Goal: Task Accomplishment & Management: Use online tool/utility

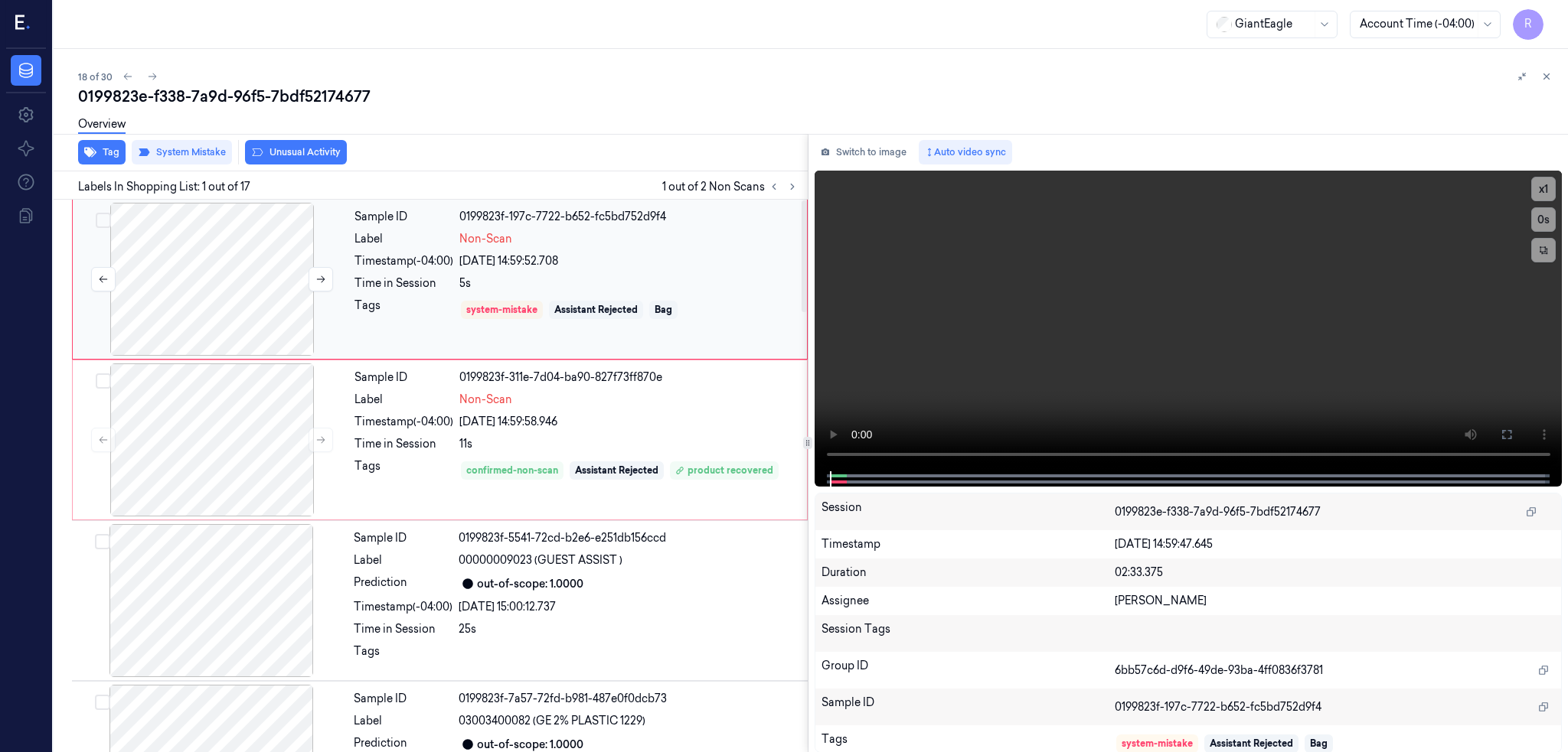
click at [261, 303] on div at bounding box center [212, 279] width 272 height 153
click at [1513, 431] on icon at bounding box center [1506, 435] width 12 height 12
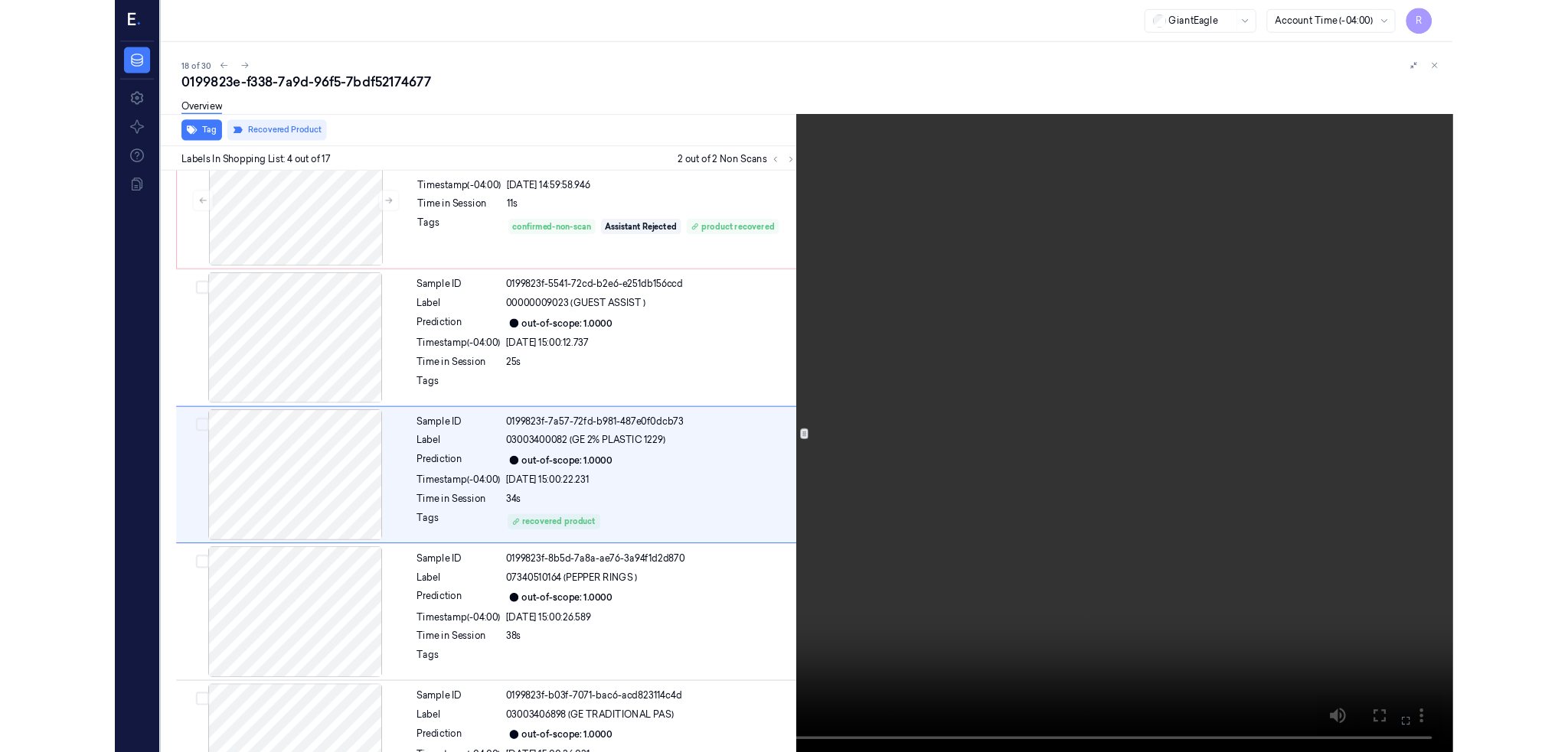
scroll to position [220, 0]
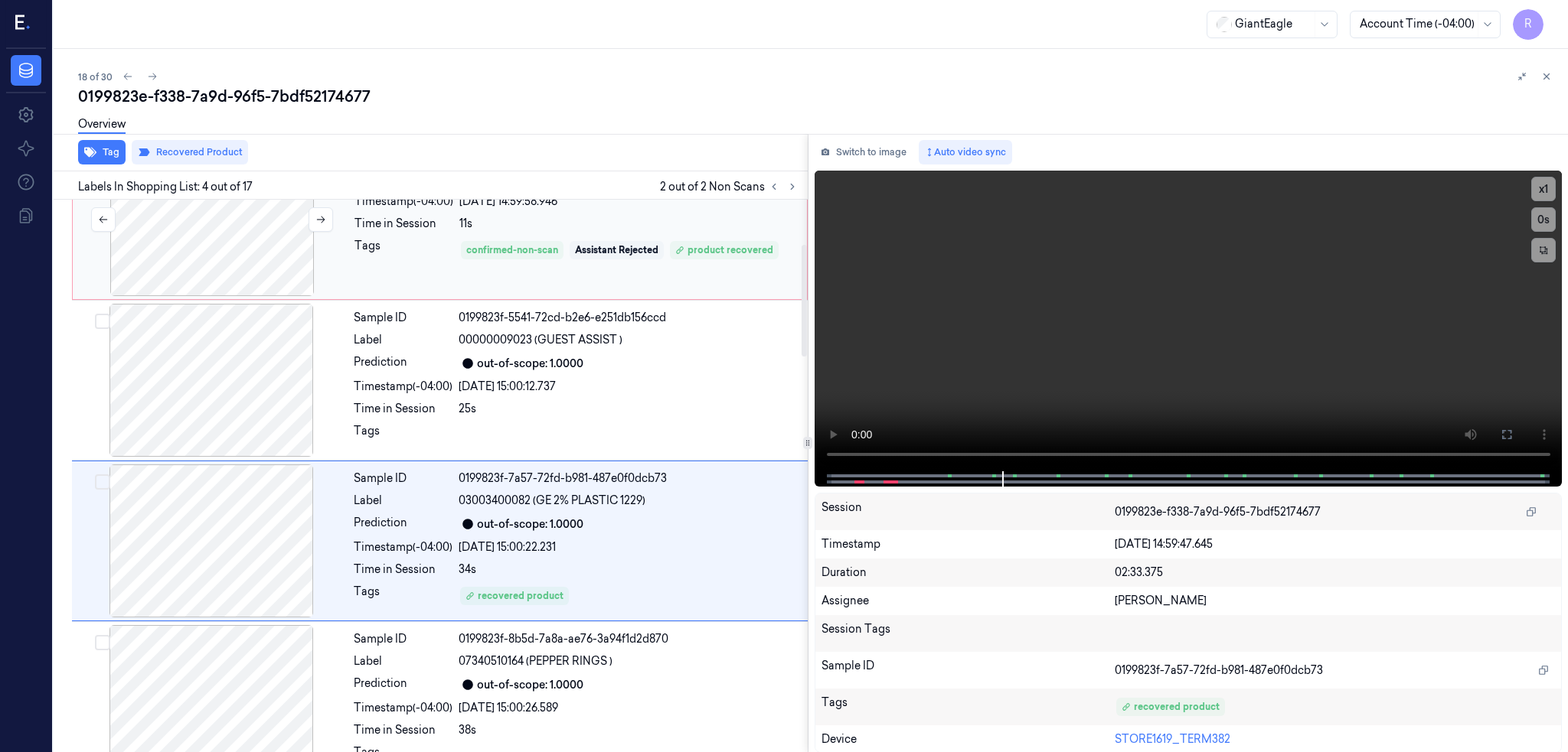
click at [224, 271] on div at bounding box center [212, 219] width 272 height 153
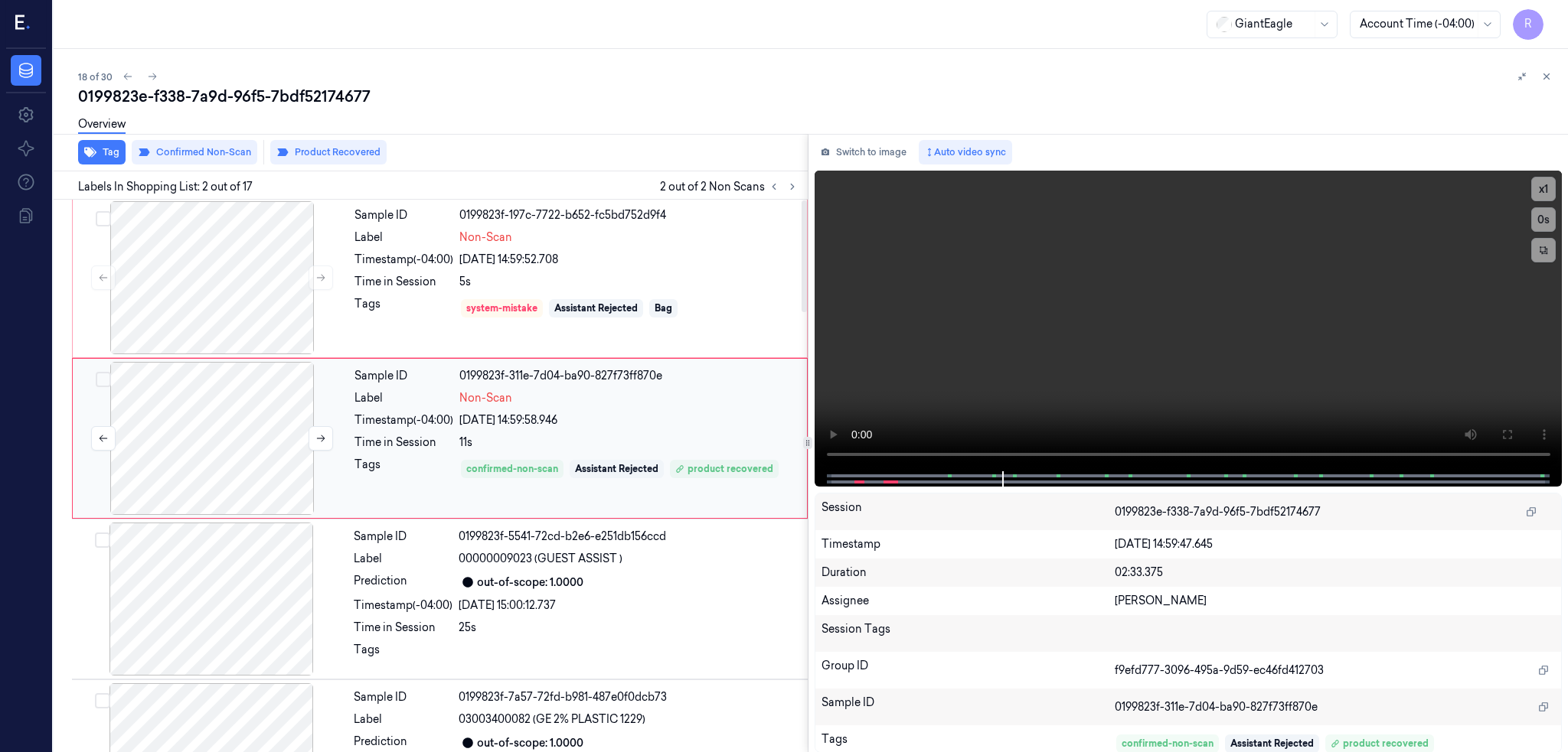
scroll to position [0, 0]
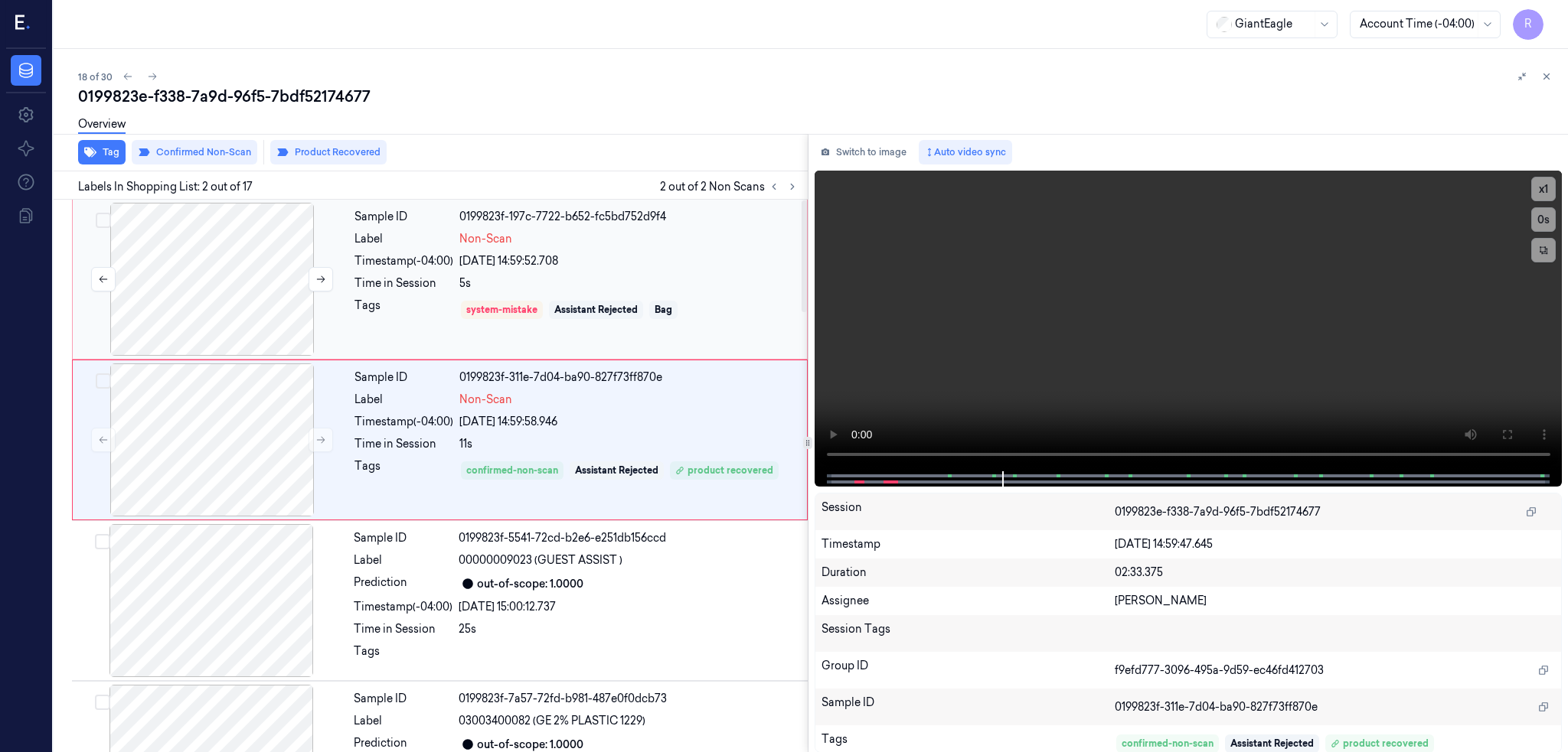
click at [206, 301] on div at bounding box center [212, 279] width 272 height 153
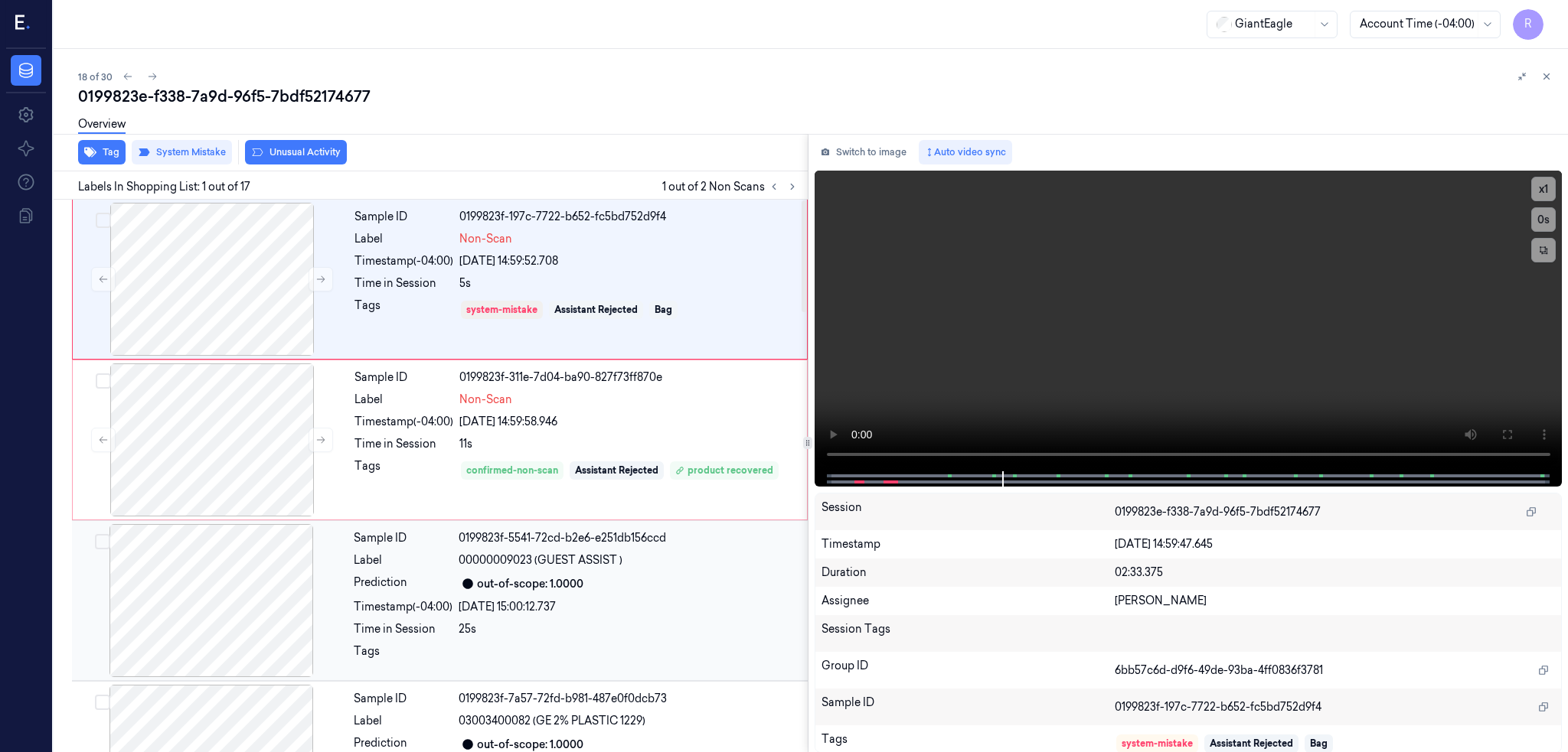
click at [226, 526] on div at bounding box center [211, 601] width 272 height 153
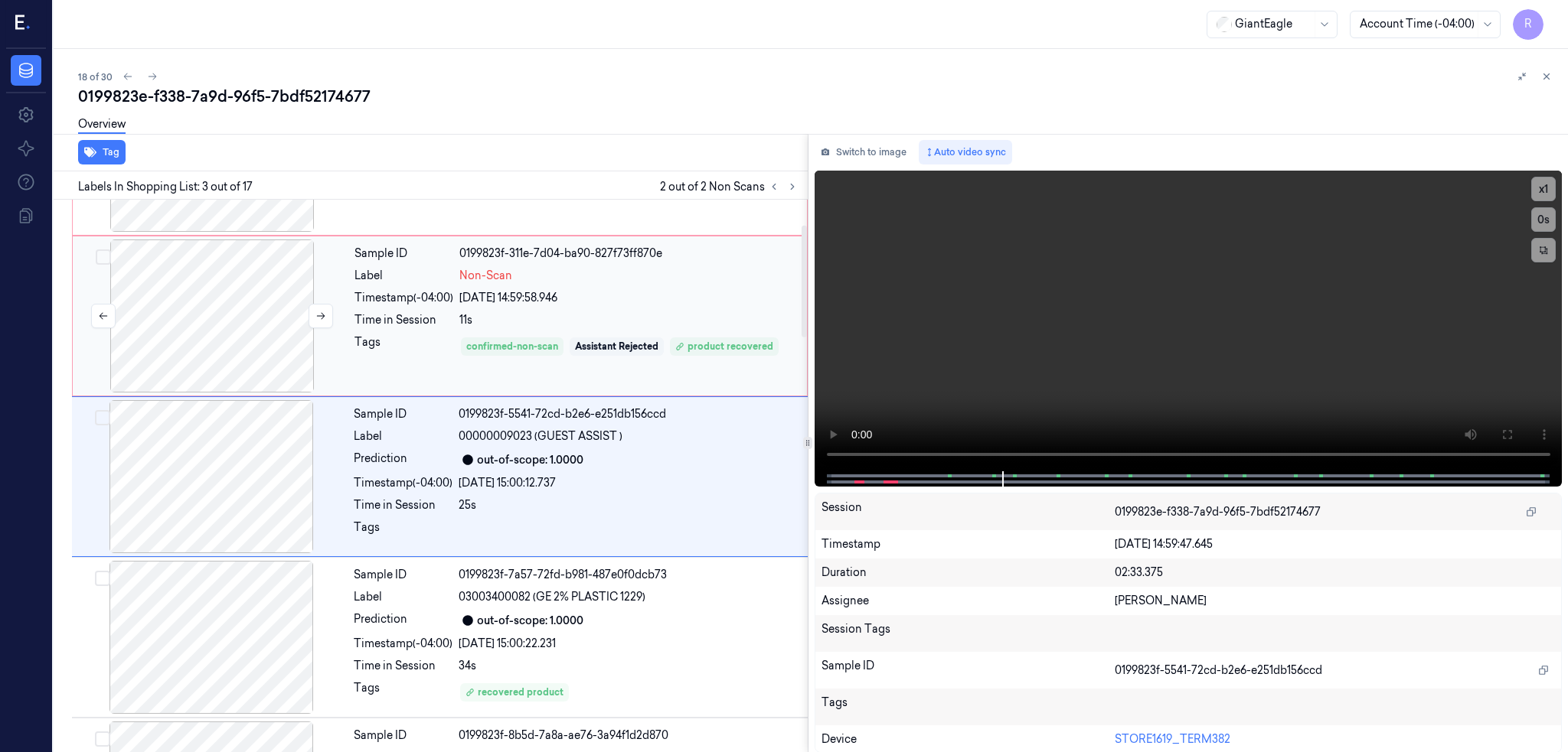
click at [216, 360] on div at bounding box center [212, 316] width 272 height 153
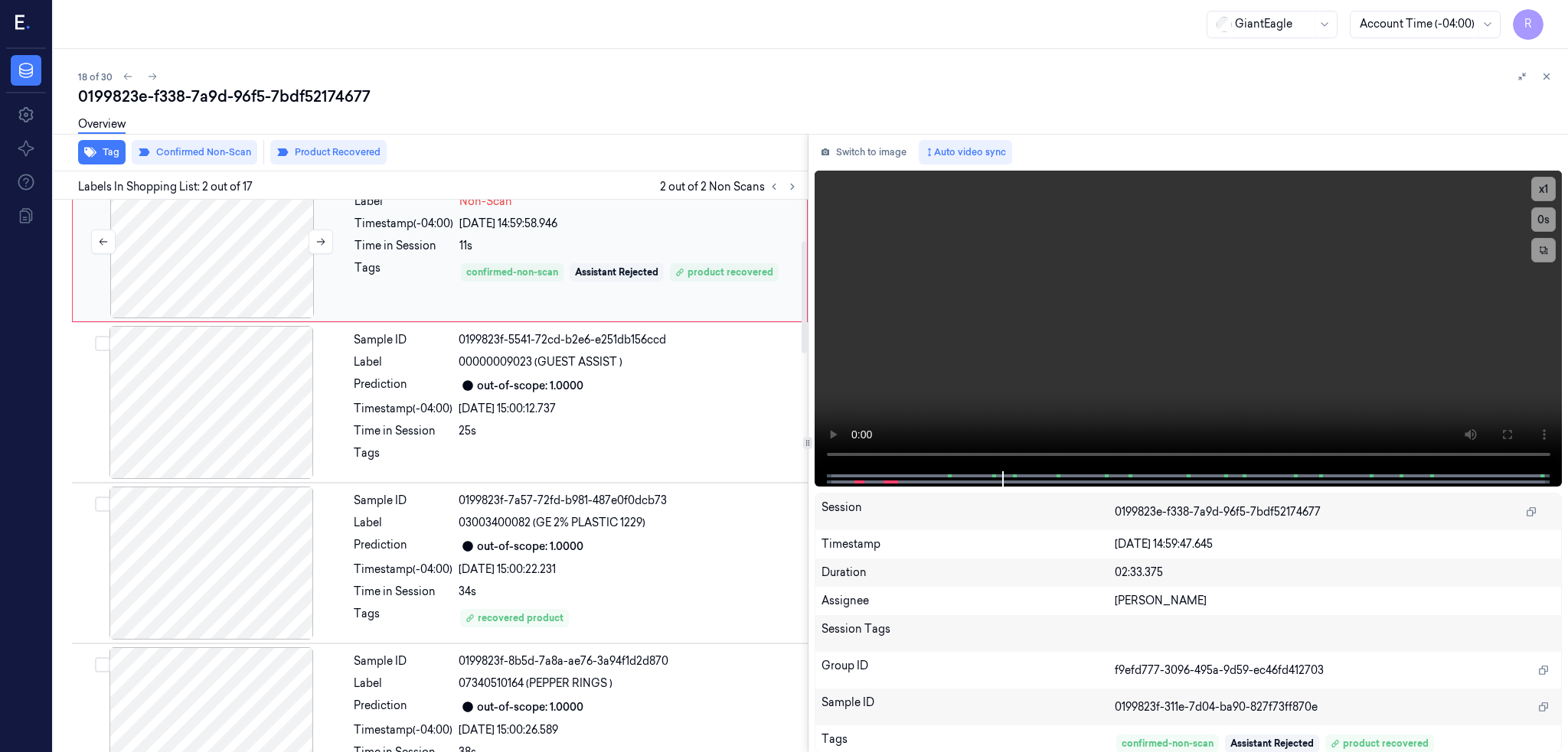
scroll to position [204, 0]
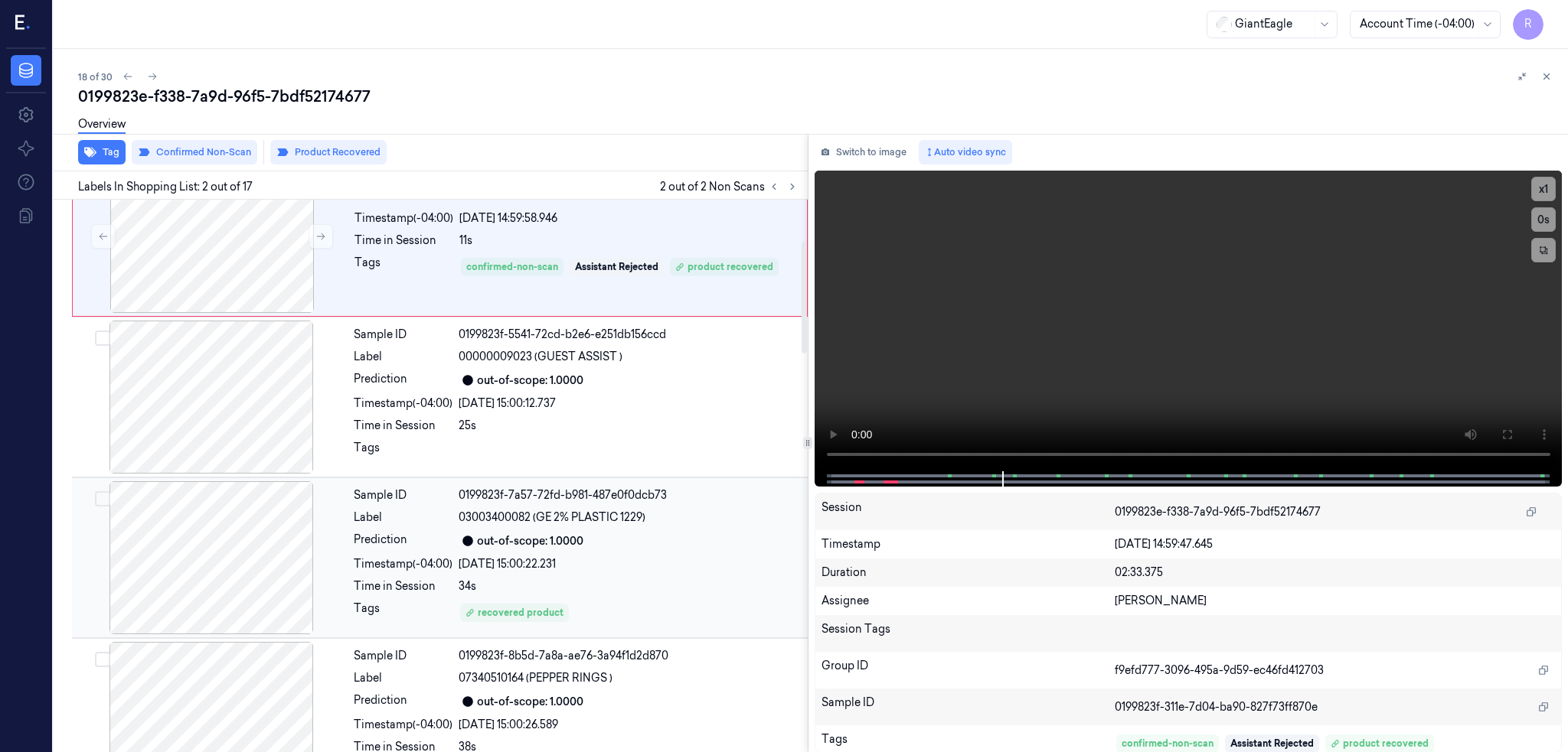
click at [251, 555] on div at bounding box center [211, 558] width 272 height 153
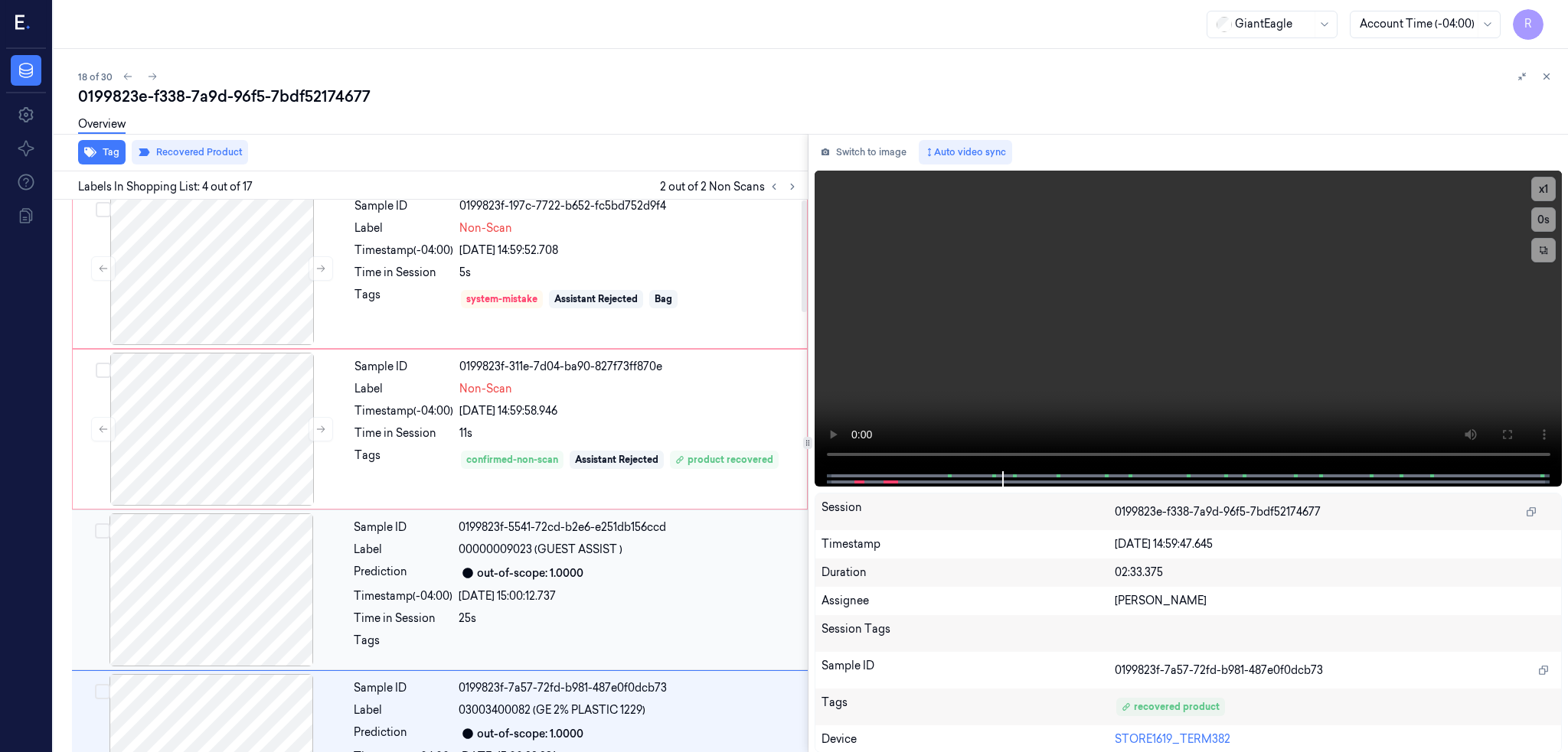
scroll to position [0, 0]
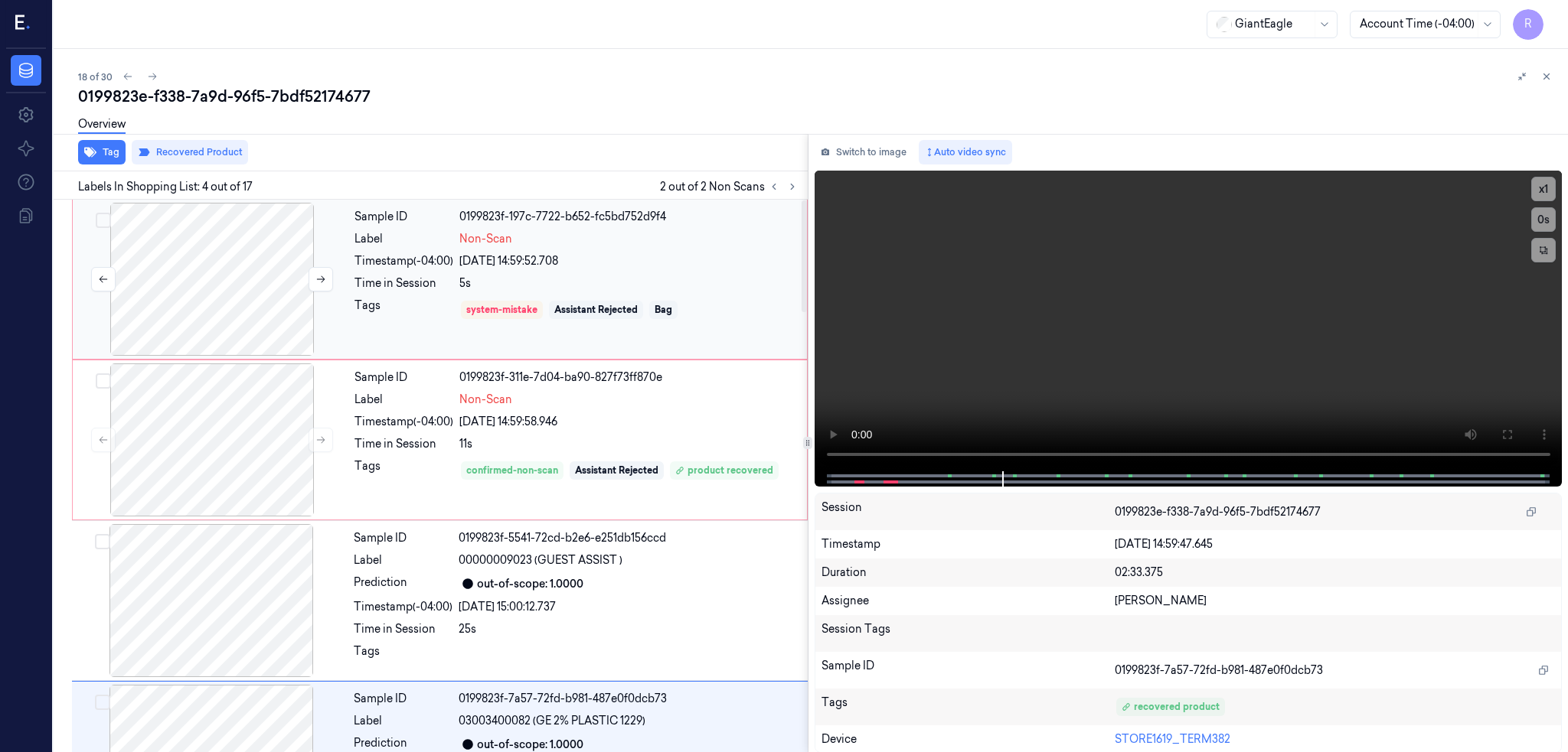
click at [251, 233] on div at bounding box center [212, 279] width 272 height 153
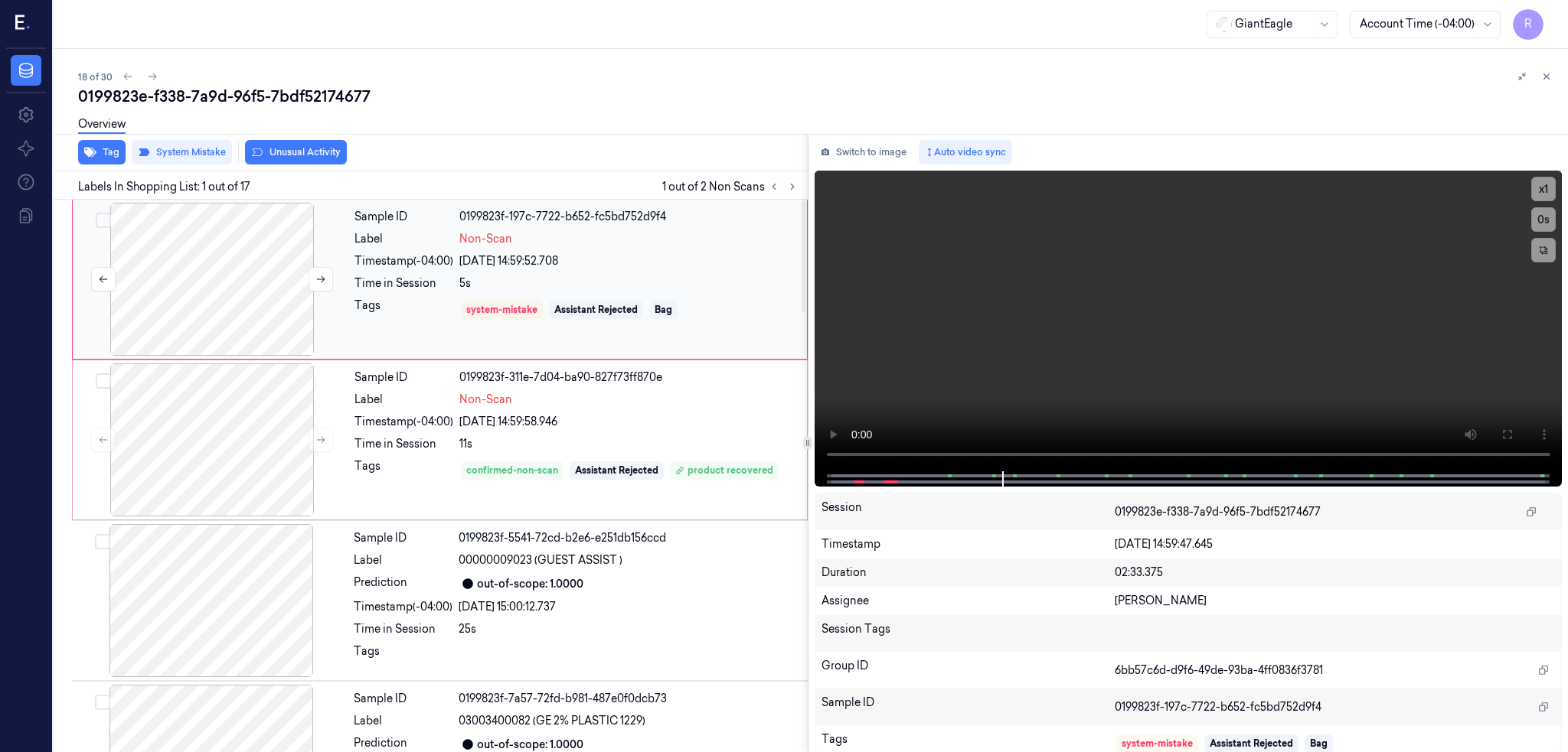
click at [255, 286] on div at bounding box center [212, 279] width 272 height 153
